Goal: Information Seeking & Learning: Learn about a topic

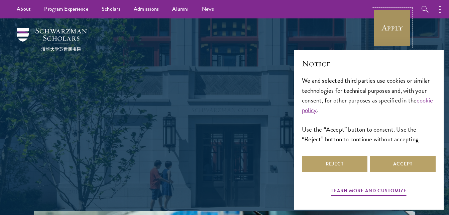
click at [391, 44] on link "Apply" at bounding box center [392, 27] width 37 height 37
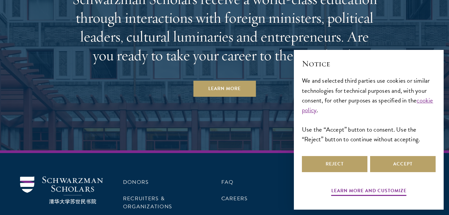
scroll to position [2915, 0]
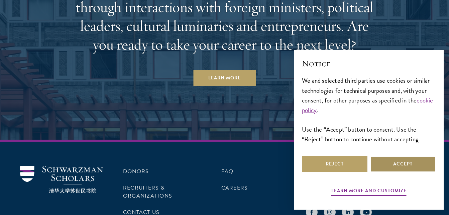
click at [414, 171] on button "Accept" at bounding box center [403, 164] width 66 height 16
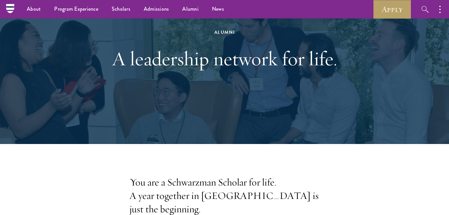
scroll to position [0, 0]
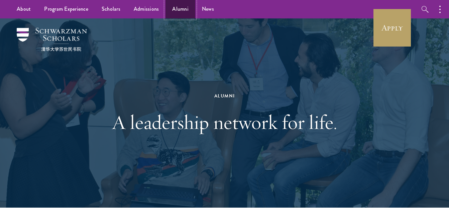
click at [175, 10] on link "Alumni" at bounding box center [181, 9] width 30 height 18
click at [441, 11] on button "button" at bounding box center [441, 9] width 15 height 18
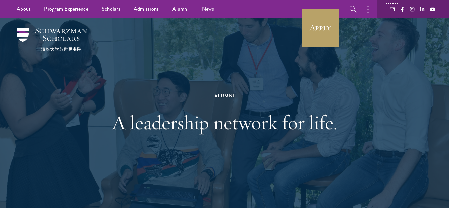
click at [393, 9] on use "button" at bounding box center [392, 9] width 5 height 4
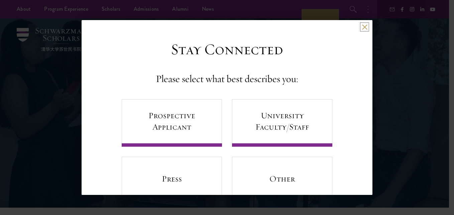
scroll to position [24, 0]
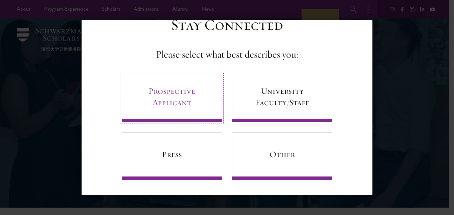
click at [173, 108] on link "Prospective Applicant" at bounding box center [172, 98] width 100 height 47
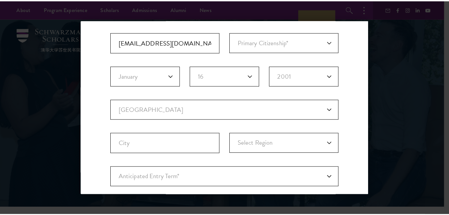
scroll to position [0, 0]
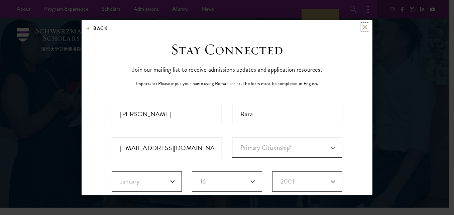
click at [362, 28] on button at bounding box center [365, 27] width 6 height 6
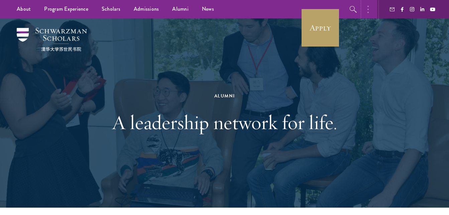
click at [372, 10] on button "button" at bounding box center [370, 9] width 15 height 18
